Goal: Task Accomplishment & Management: Manage account settings

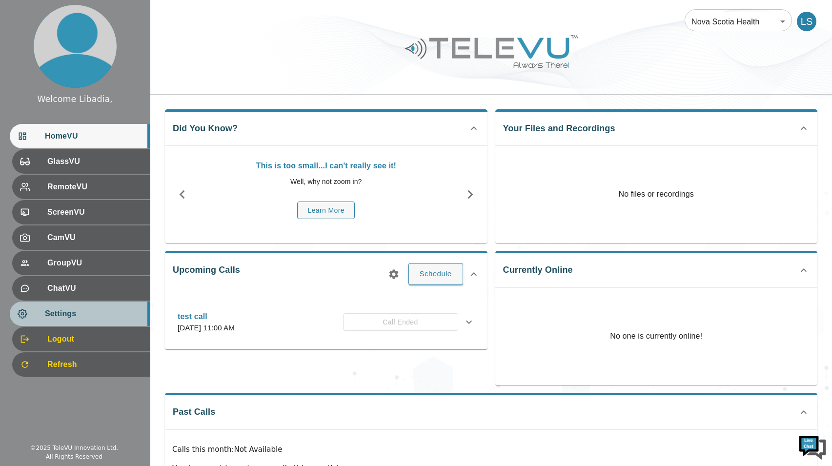
click at [52, 314] on span "Settings" at bounding box center [93, 314] width 97 height 12
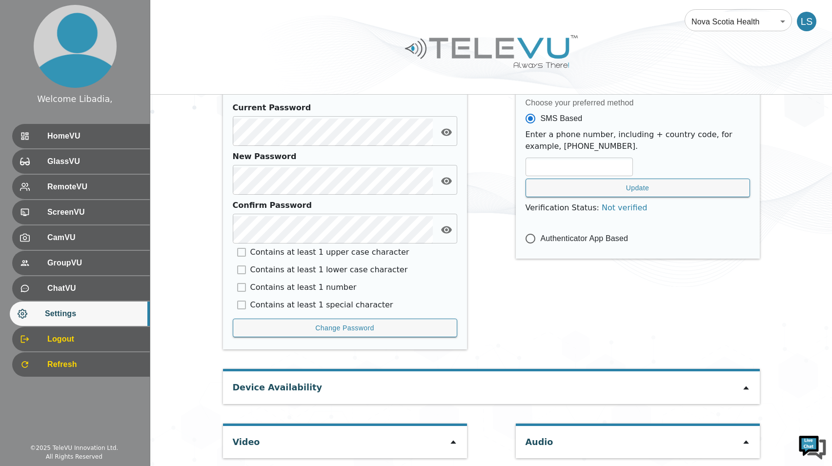
scroll to position [399, 0]
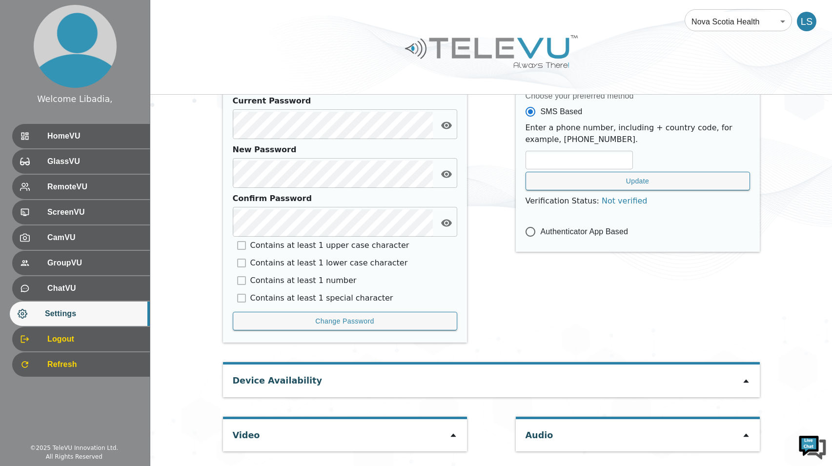
click at [421, 384] on div "Device Availability" at bounding box center [491, 380] width 537 height 32
click at [455, 436] on icon at bounding box center [453, 435] width 8 height 8
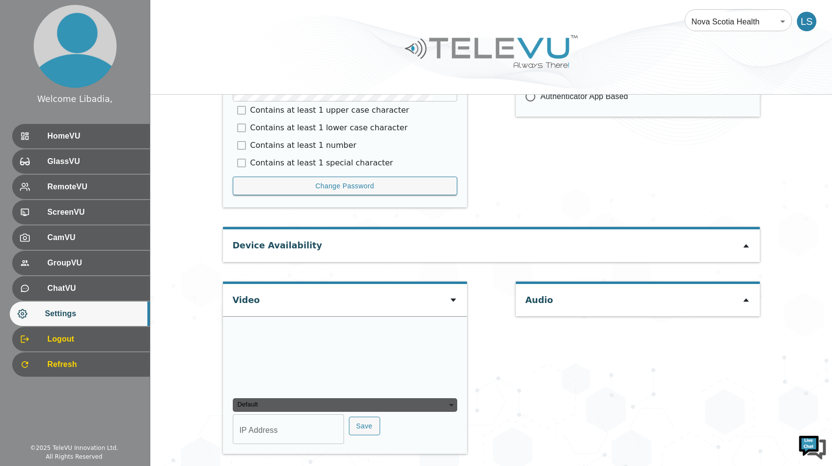
scroll to position [537, 0]
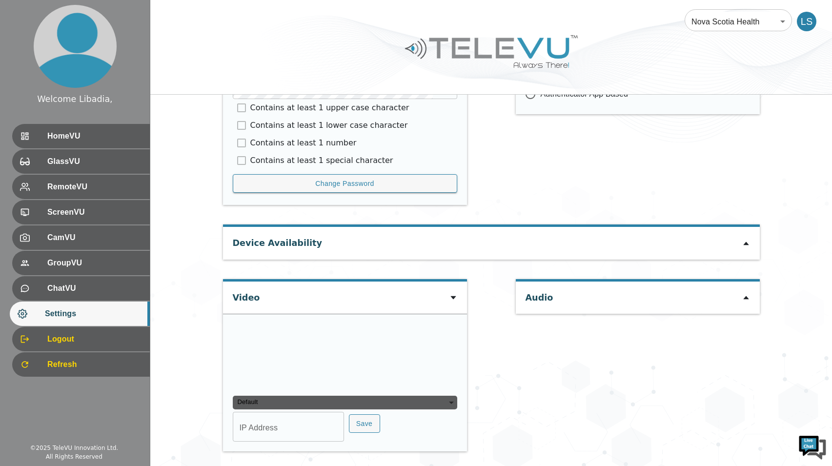
type input "606e348c0381316a1ad44f8fbec0de10bfd1fb335ade732bfa4c76c4da92197b"
type input "com8"
click at [617, 281] on div "Audio" at bounding box center [638, 297] width 244 height 32
click at [751, 281] on div "Audio" at bounding box center [638, 297] width 244 height 32
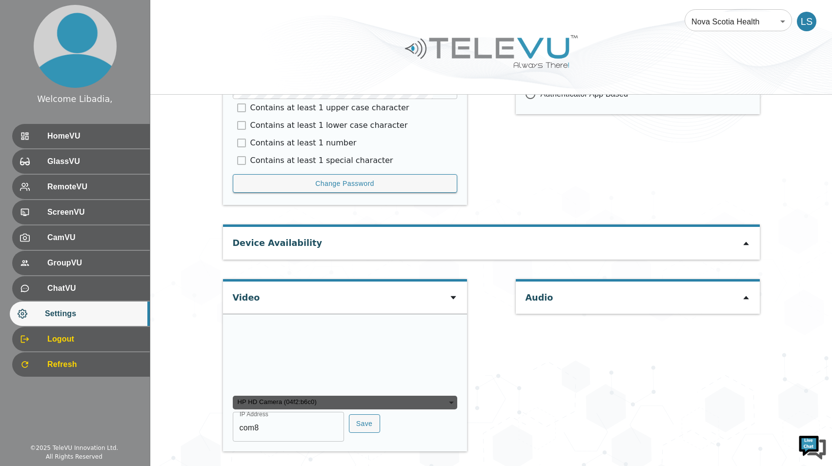
click at [744, 296] on icon at bounding box center [745, 297] width 5 height 3
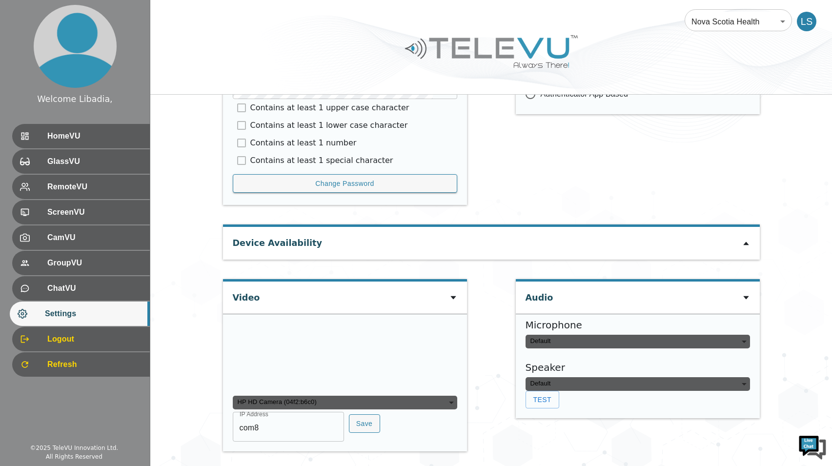
type input "default"
click at [452, 294] on icon at bounding box center [453, 298] width 8 height 8
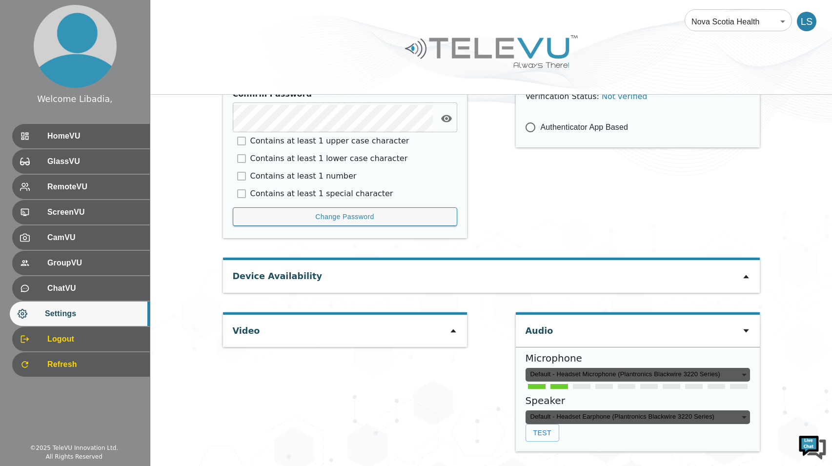
click at [745, 331] on icon at bounding box center [745, 330] width 5 height 3
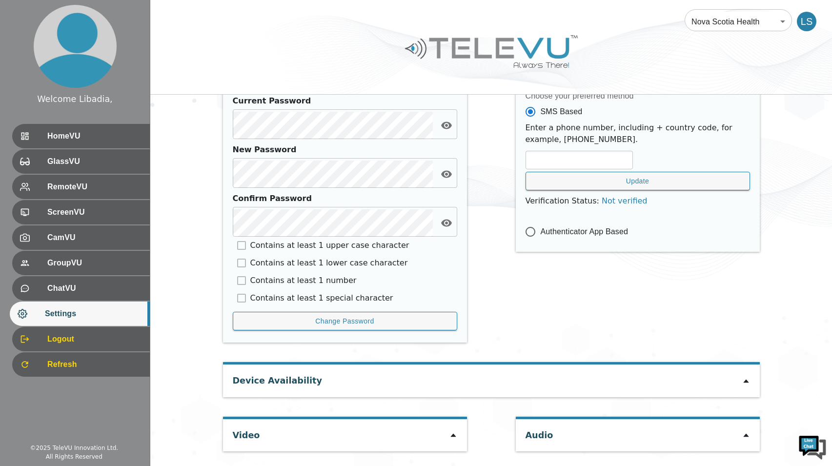
click at [743, 379] on icon at bounding box center [746, 381] width 8 height 8
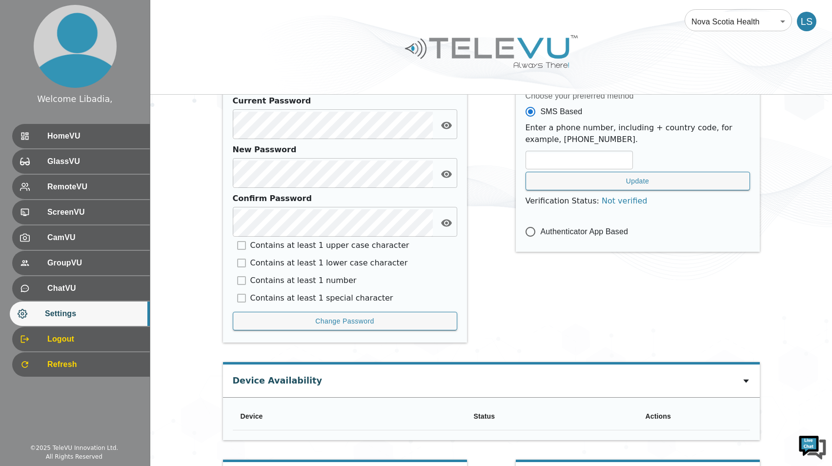
scroll to position [632, 0]
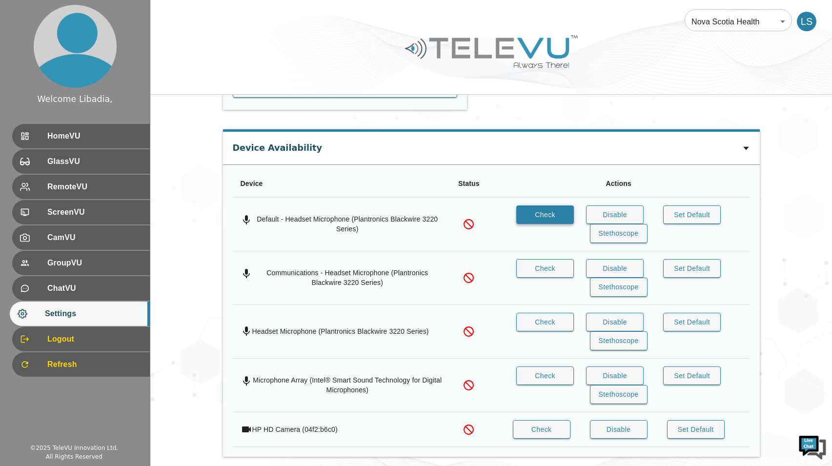
click at [546, 216] on button "Check" at bounding box center [545, 214] width 58 height 19
click at [541, 215] on button "Check" at bounding box center [545, 214] width 58 height 19
click at [747, 146] on icon at bounding box center [746, 148] width 8 height 8
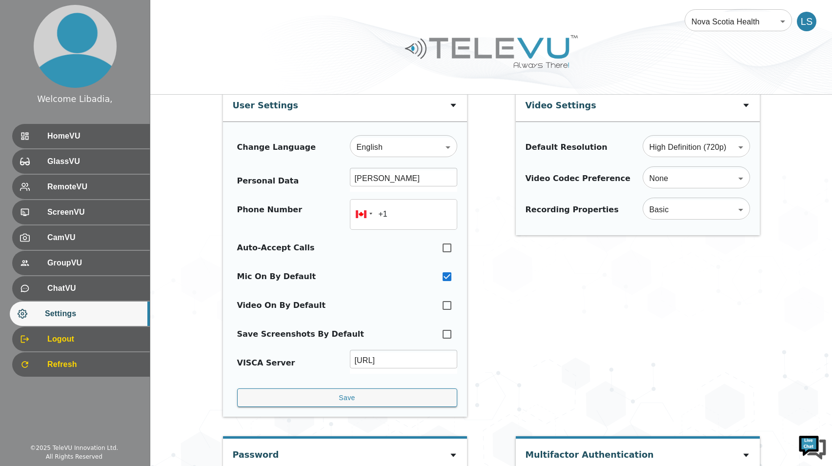
scroll to position [0, 0]
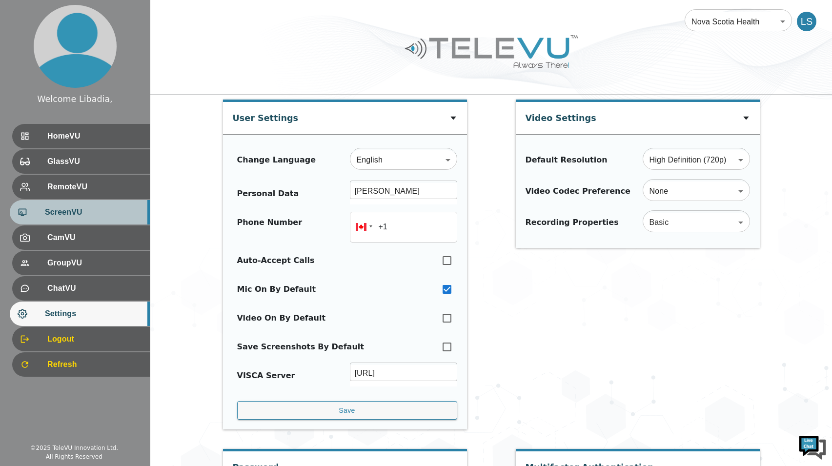
click at [69, 220] on div "ScreenVU" at bounding box center [80, 212] width 140 height 24
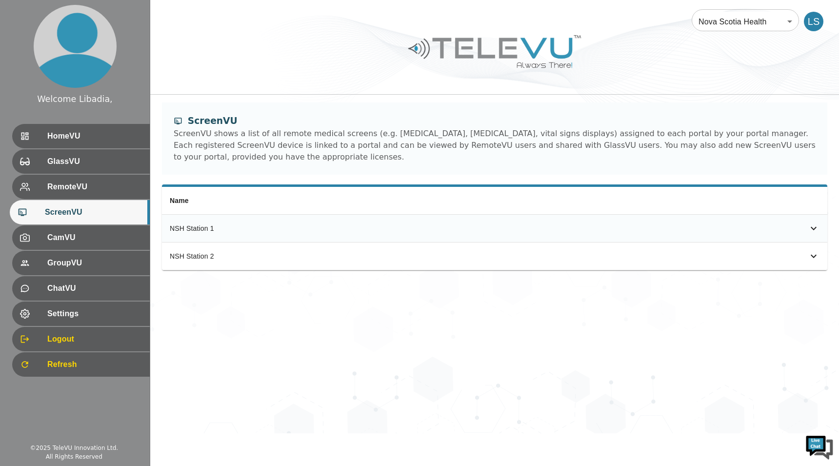
click at [275, 223] on div "NSH Station 1" at bounding box center [333, 228] width 326 height 10
click at [812, 222] on icon "simple table" at bounding box center [814, 228] width 12 height 12
click at [808, 305] on icon "simple table" at bounding box center [814, 311] width 12 height 12
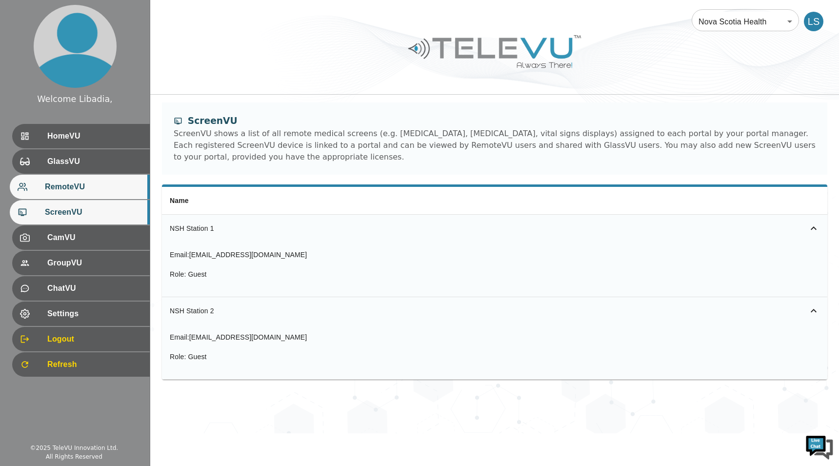
click at [80, 191] on span "RemoteVU" at bounding box center [93, 187] width 97 height 12
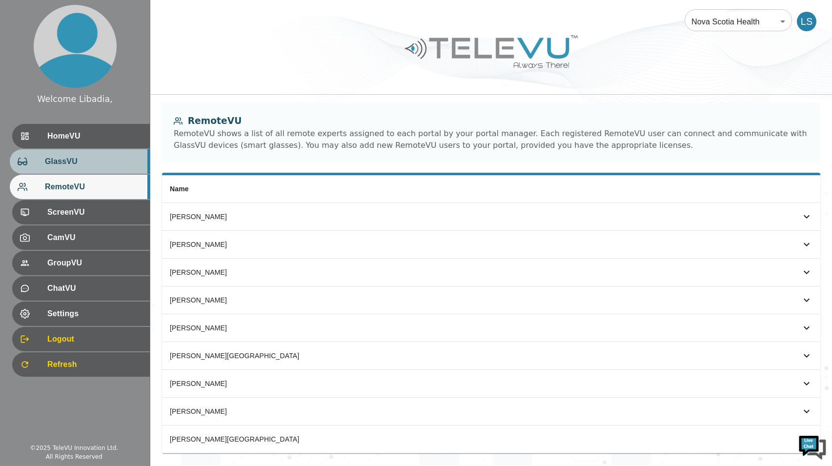
click at [81, 169] on div "GlassVU" at bounding box center [80, 161] width 140 height 24
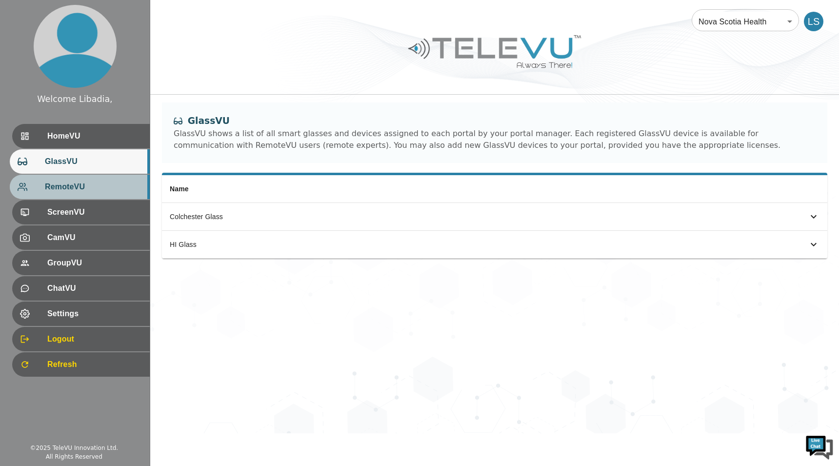
click at [80, 192] on span "RemoteVU" at bounding box center [93, 187] width 97 height 12
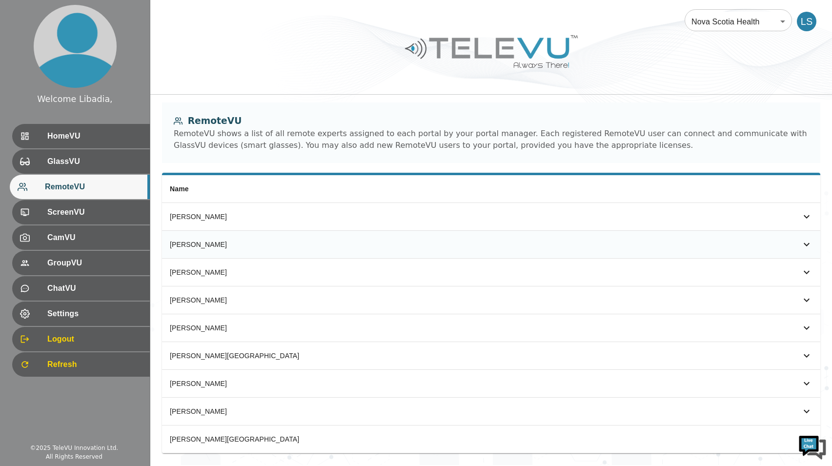
click at [804, 245] on icon "simple table" at bounding box center [806, 245] width 12 height 12
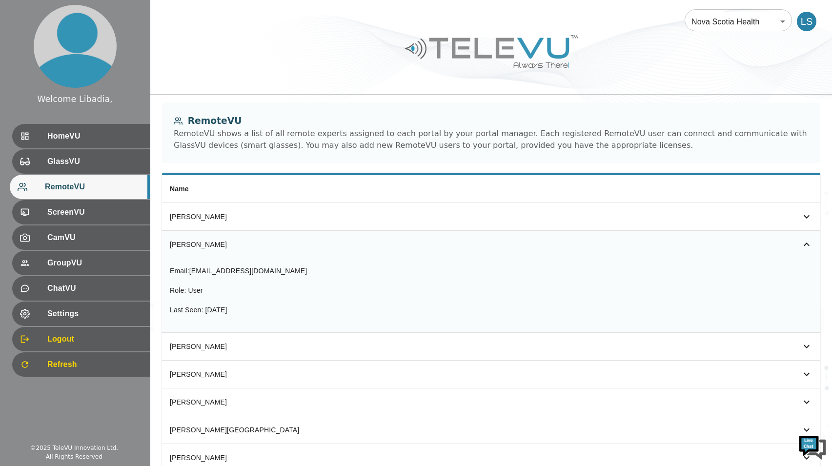
click at [802, 245] on icon "simple table" at bounding box center [806, 245] width 12 height 12
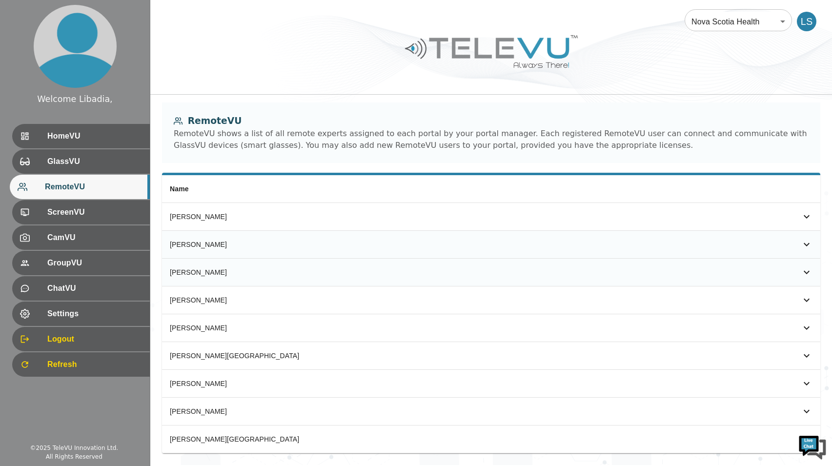
click at [806, 273] on icon "simple table" at bounding box center [806, 271] width 6 height 3
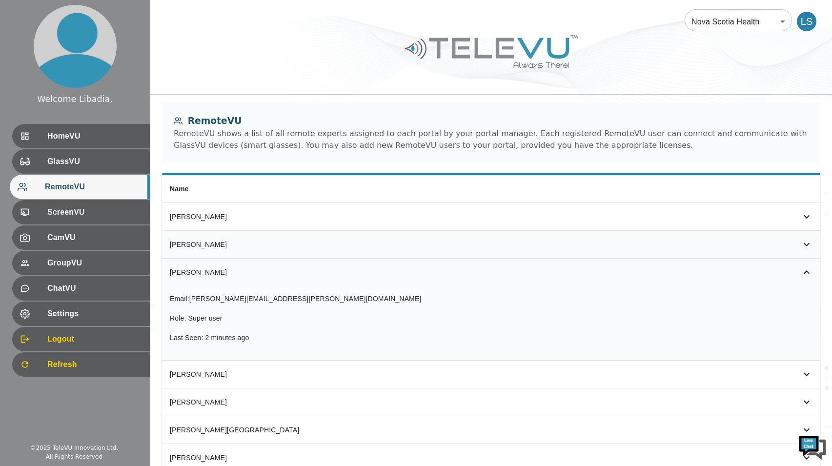
click at [806, 273] on icon "simple table" at bounding box center [806, 272] width 12 height 12
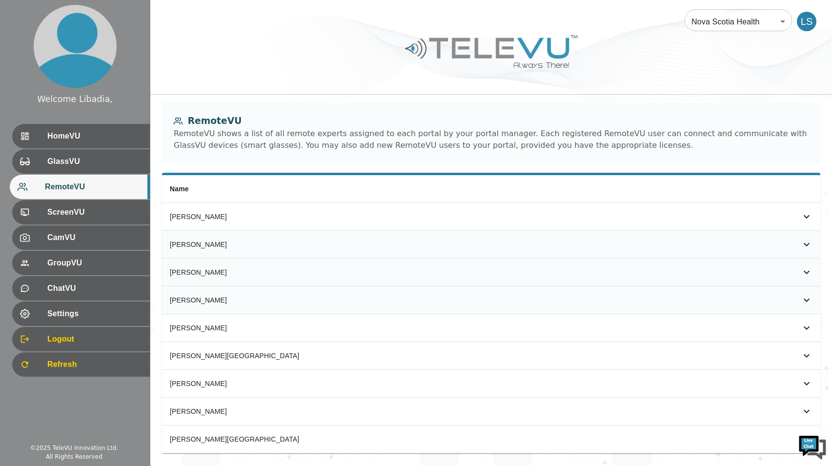
click at [807, 302] on icon "simple table" at bounding box center [806, 300] width 12 height 12
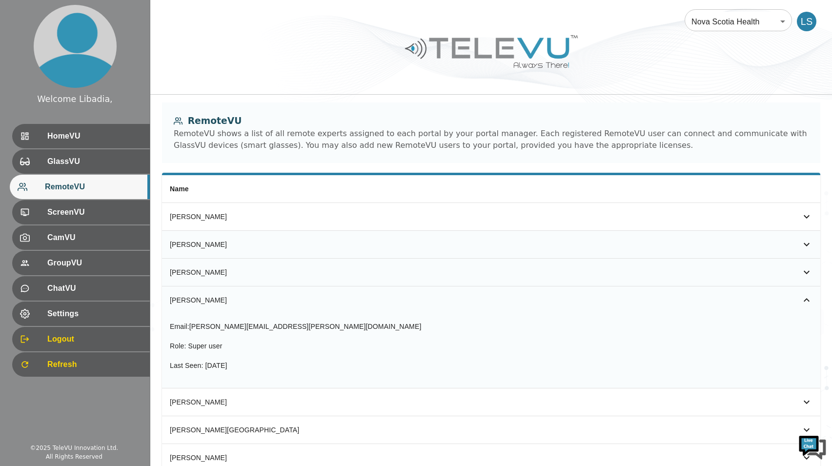
click at [807, 302] on icon "simple table" at bounding box center [806, 300] width 12 height 12
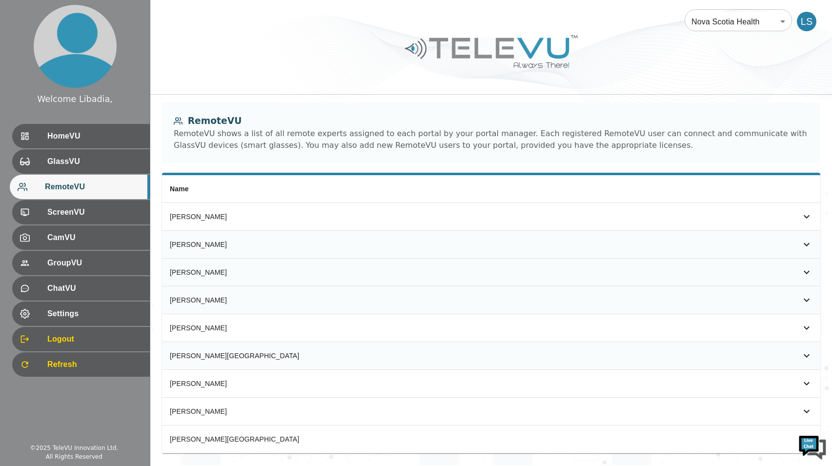
click at [803, 354] on icon "simple table" at bounding box center [806, 356] width 12 height 12
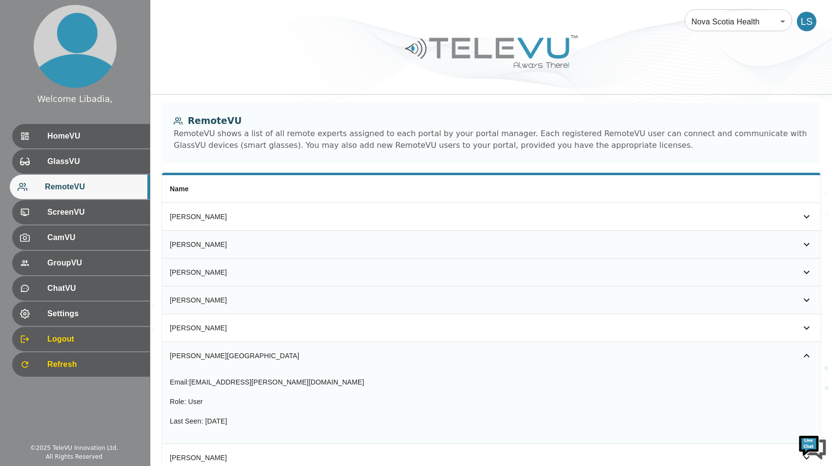
click at [803, 354] on icon "simple table" at bounding box center [806, 356] width 12 height 12
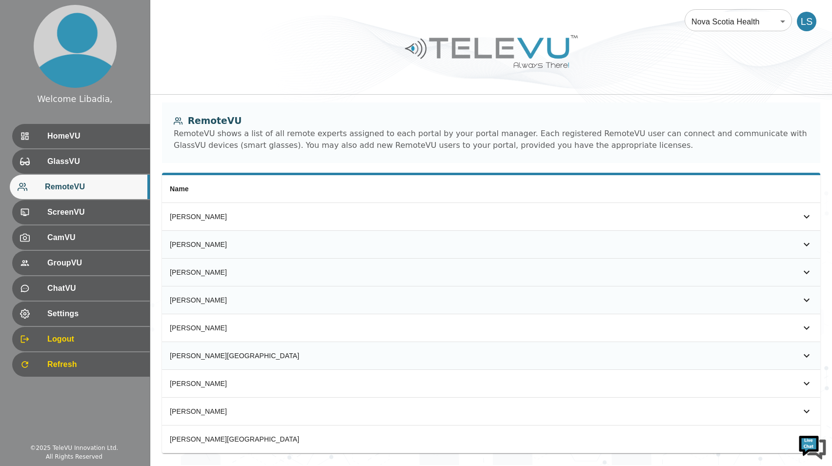
click at [804, 355] on icon "simple table" at bounding box center [806, 355] width 6 height 3
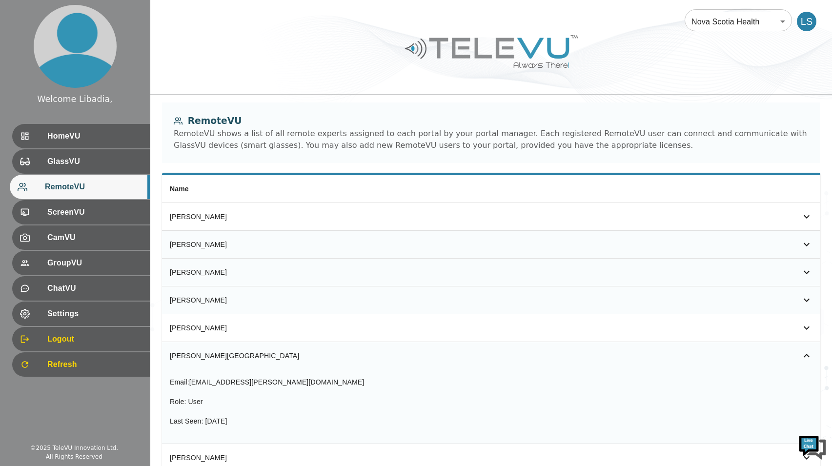
click at [804, 355] on icon "simple table" at bounding box center [806, 356] width 12 height 12
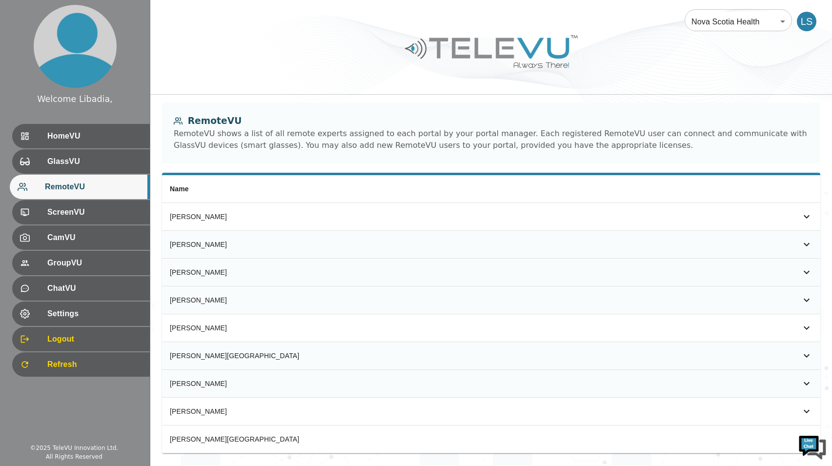
click at [809, 382] on icon "simple table" at bounding box center [806, 384] width 12 height 12
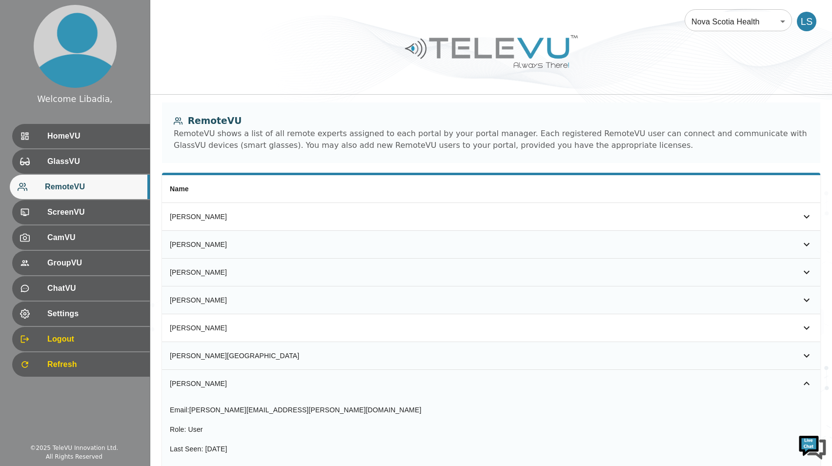
click at [809, 382] on icon "simple table" at bounding box center [806, 384] width 12 height 12
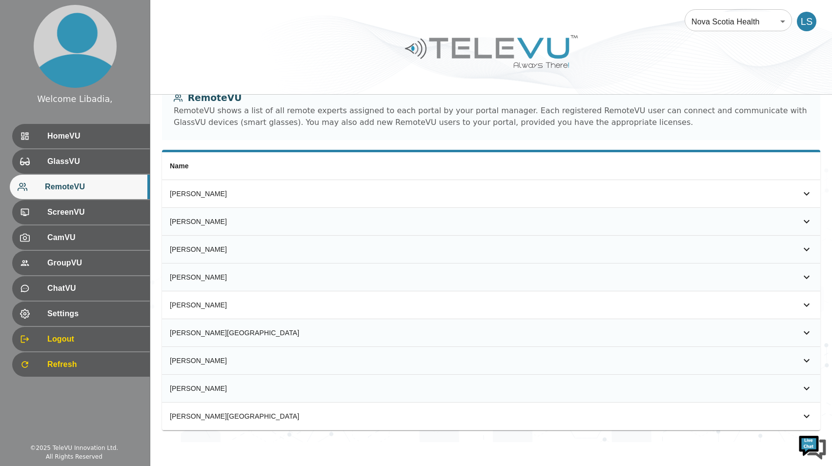
scroll to position [23, 0]
click at [807, 415] on icon "simple table" at bounding box center [806, 416] width 12 height 12
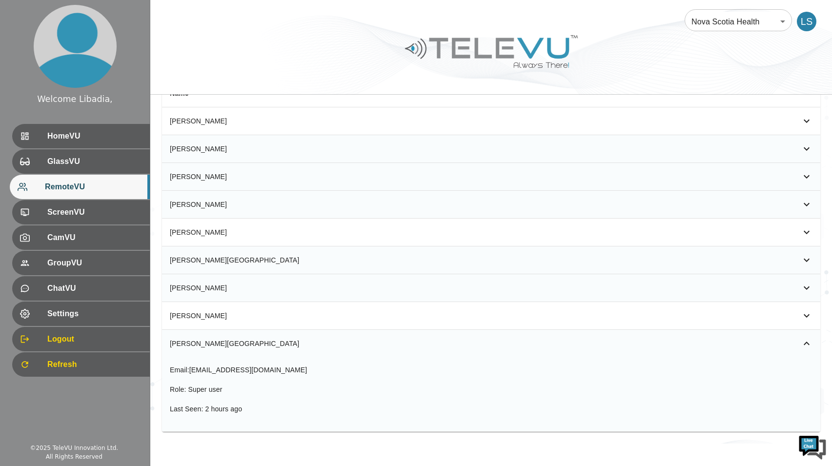
scroll to position [98, 0]
drag, startPoint x: 808, startPoint y: 342, endPoint x: 804, endPoint y: 333, distance: 10.1
click at [808, 341] on icon "simple table" at bounding box center [806, 341] width 6 height 3
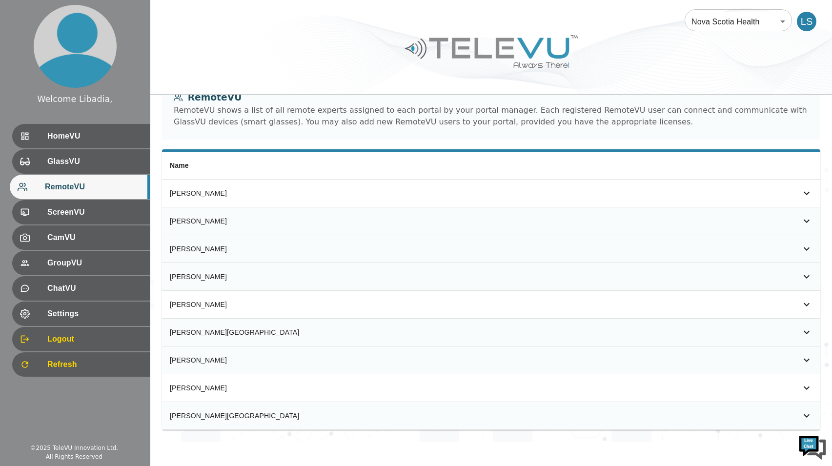
scroll to position [23, 0]
click at [807, 388] on icon "simple table" at bounding box center [806, 387] width 6 height 3
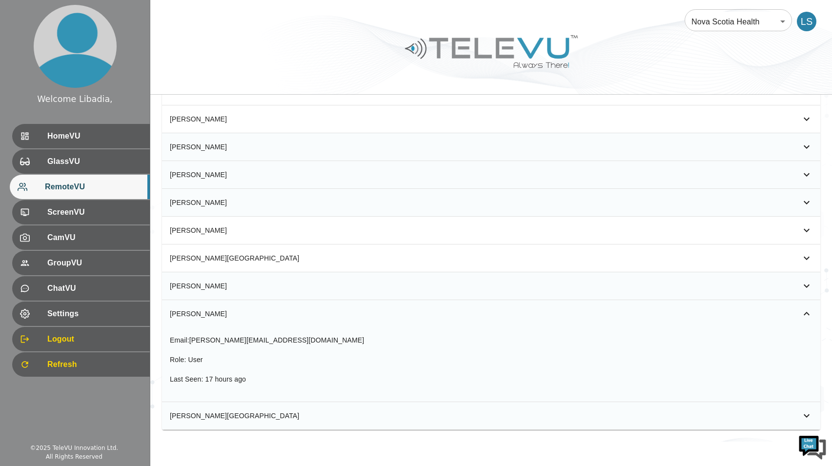
click at [805, 310] on icon "simple table" at bounding box center [806, 314] width 12 height 12
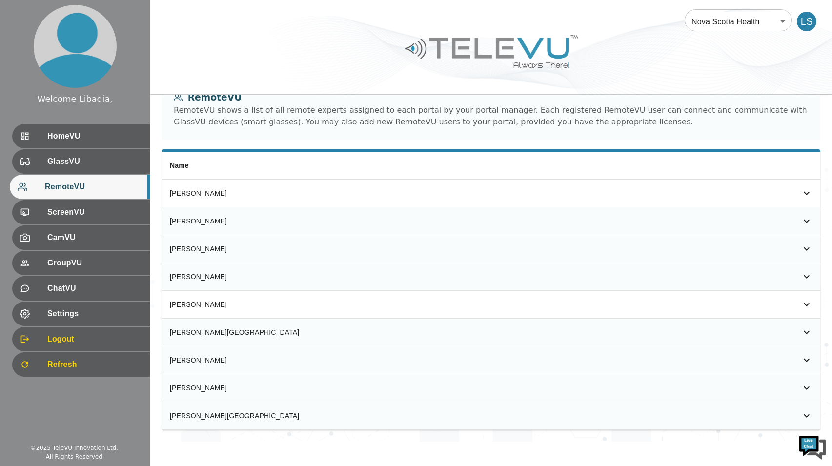
click at [804, 332] on icon "simple table" at bounding box center [806, 332] width 12 height 12
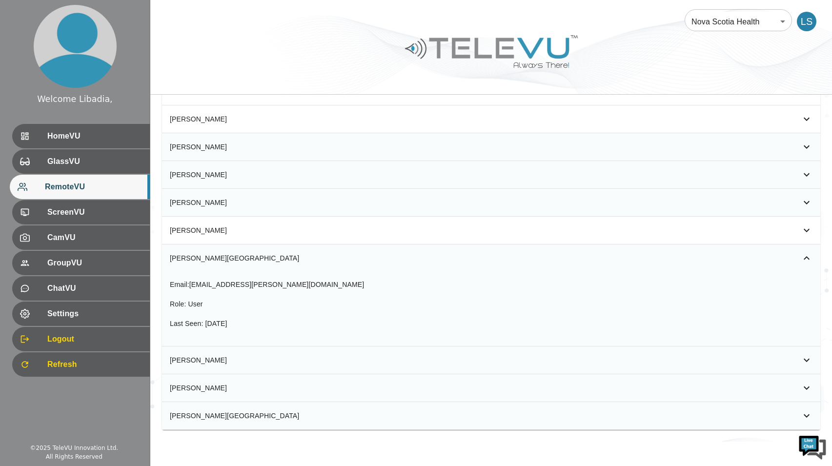
click at [804, 332] on div "Email : sydney.selznick@nshealth.ca Role : User Last Seen : 2 days ago" at bounding box center [491, 309] width 642 height 59
click at [806, 258] on icon "simple table" at bounding box center [806, 258] width 12 height 12
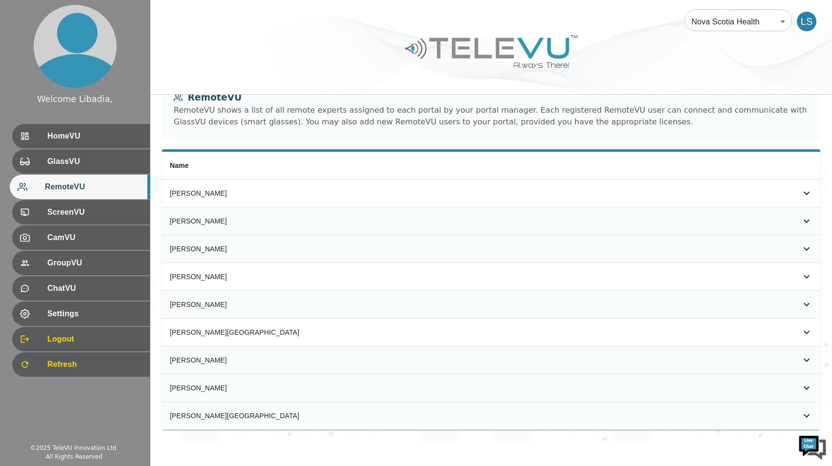
click at [805, 305] on icon "simple table" at bounding box center [806, 305] width 12 height 12
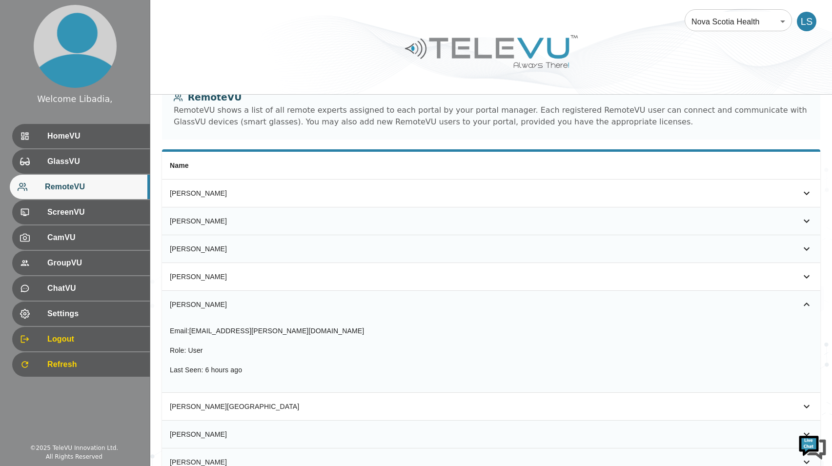
scroll to position [98, 0]
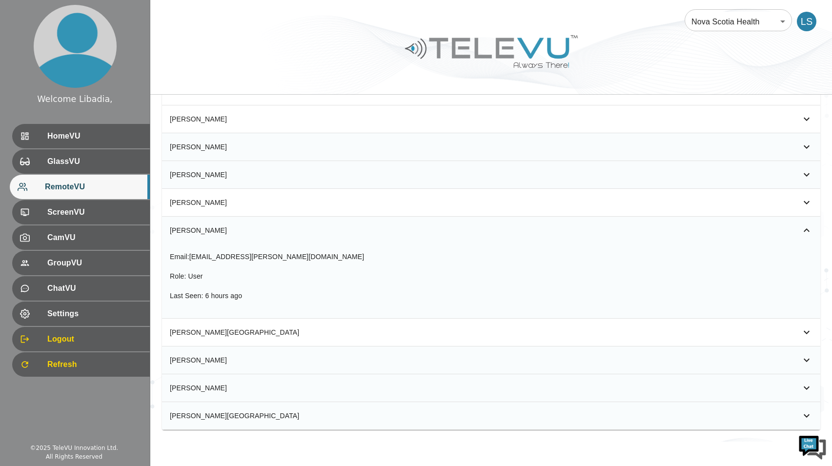
click at [805, 305] on div "Email : rob1.baxter@nshealth.ca Role : User Last Seen : 6 hours ago" at bounding box center [491, 281] width 642 height 59
click at [807, 229] on icon "simple table" at bounding box center [806, 229] width 6 height 3
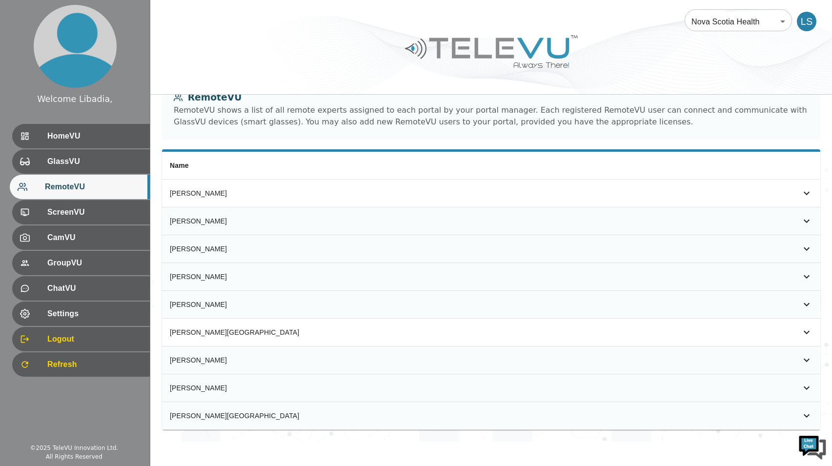
scroll to position [23, 0]
click at [806, 278] on icon "simple table" at bounding box center [806, 276] width 6 height 3
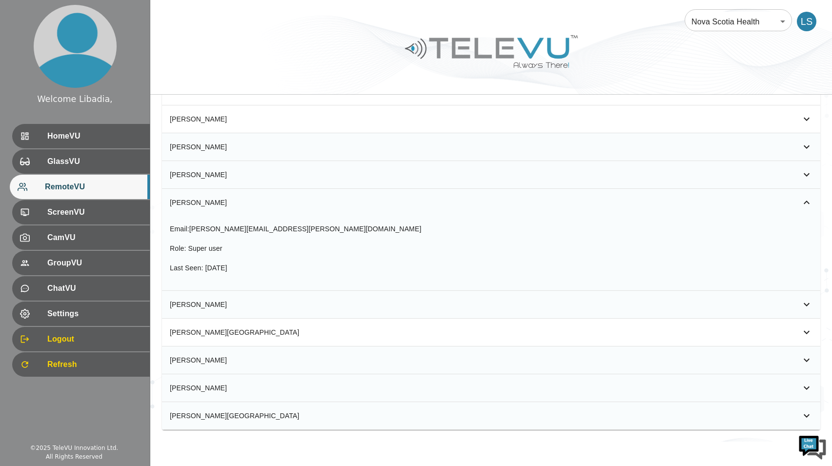
click at [806, 278] on div "Email : tracy.macisaac@nshealth.ca Role : Super user Last Seen : 2 days ago" at bounding box center [491, 253] width 642 height 59
click at [808, 200] on icon "simple table" at bounding box center [806, 203] width 12 height 12
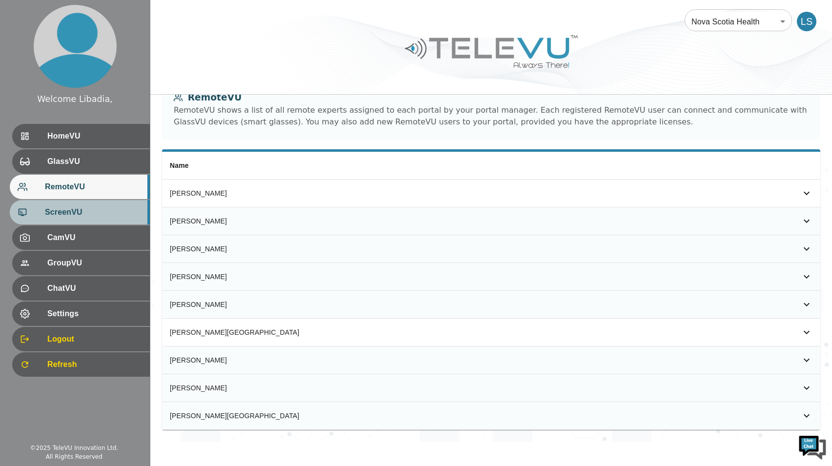
click at [77, 213] on span "ScreenVU" at bounding box center [93, 212] width 97 height 12
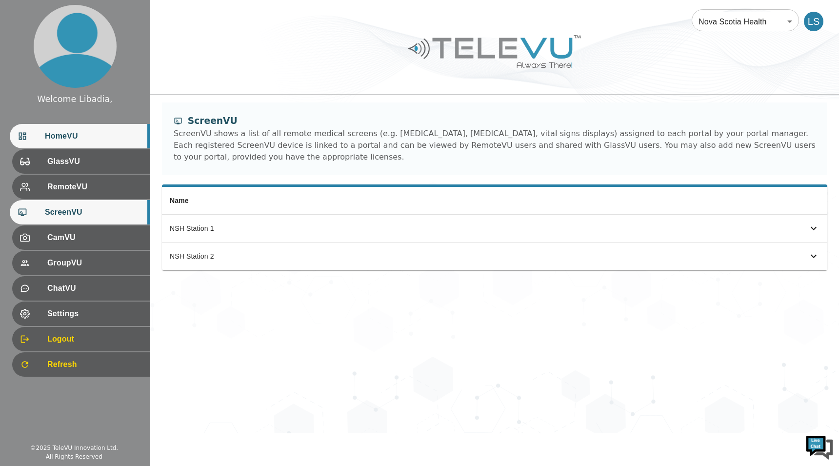
click at [74, 128] on div "HomeVU" at bounding box center [80, 136] width 140 height 24
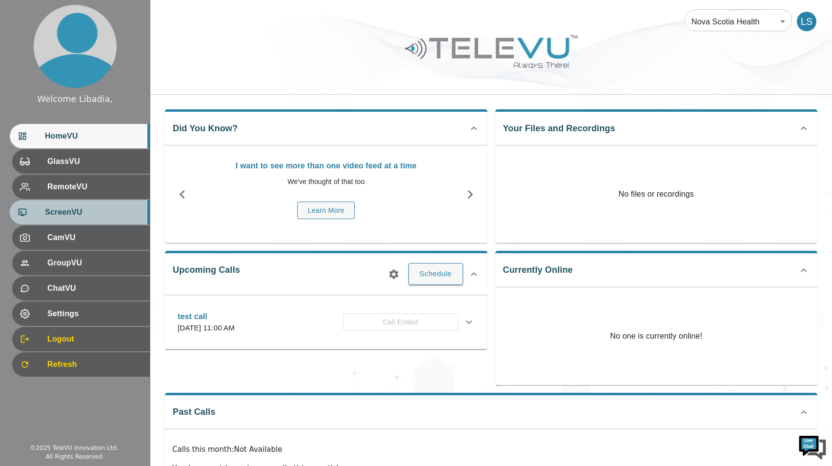
click at [67, 214] on span "ScreenVU" at bounding box center [93, 212] width 97 height 12
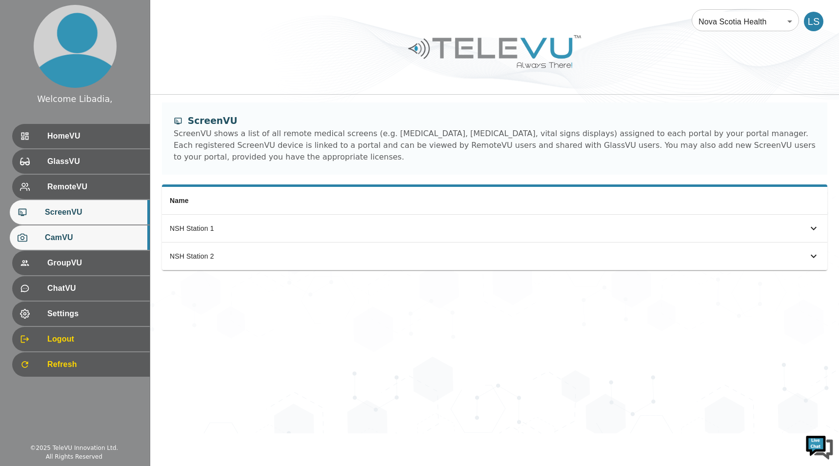
click at [66, 244] on div "CamVU" at bounding box center [80, 237] width 140 height 24
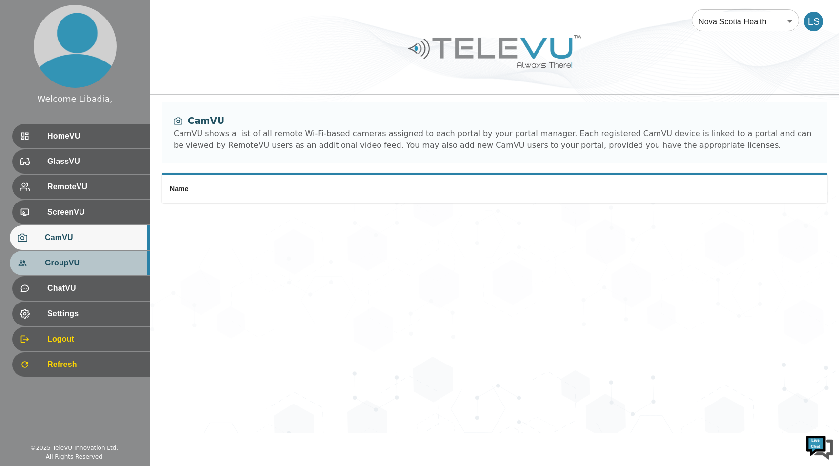
click at [65, 263] on span "GroupVU" at bounding box center [93, 263] width 97 height 12
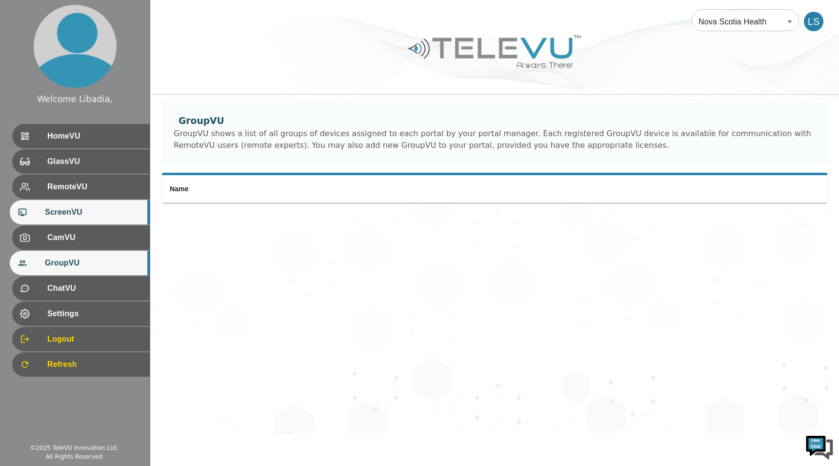
click at [67, 210] on span "ScreenVU" at bounding box center [93, 212] width 97 height 12
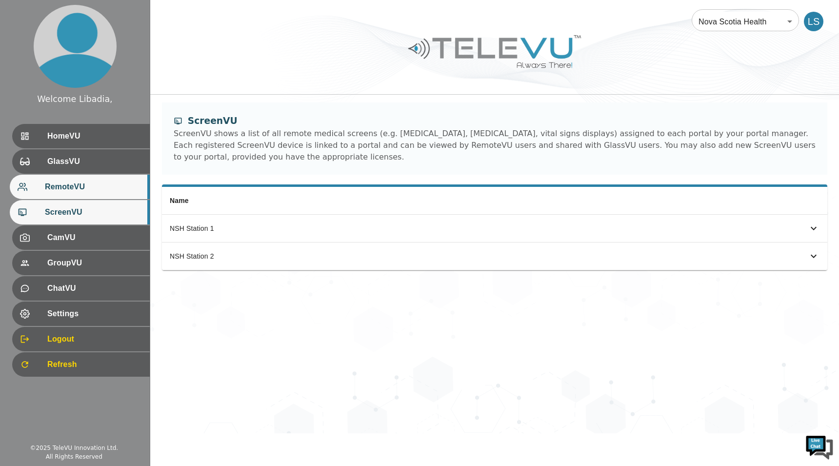
click at [70, 187] on span "RemoteVU" at bounding box center [93, 187] width 97 height 12
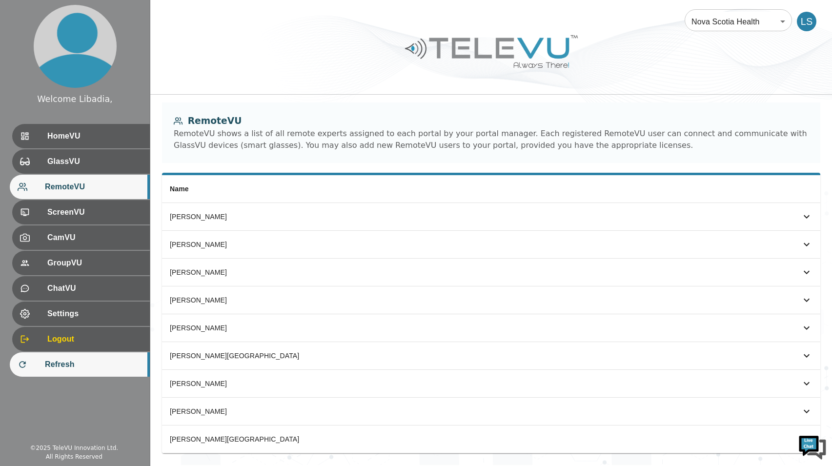
click at [62, 366] on span "Refresh" at bounding box center [93, 365] width 97 height 12
